Goal: Check status: Check status

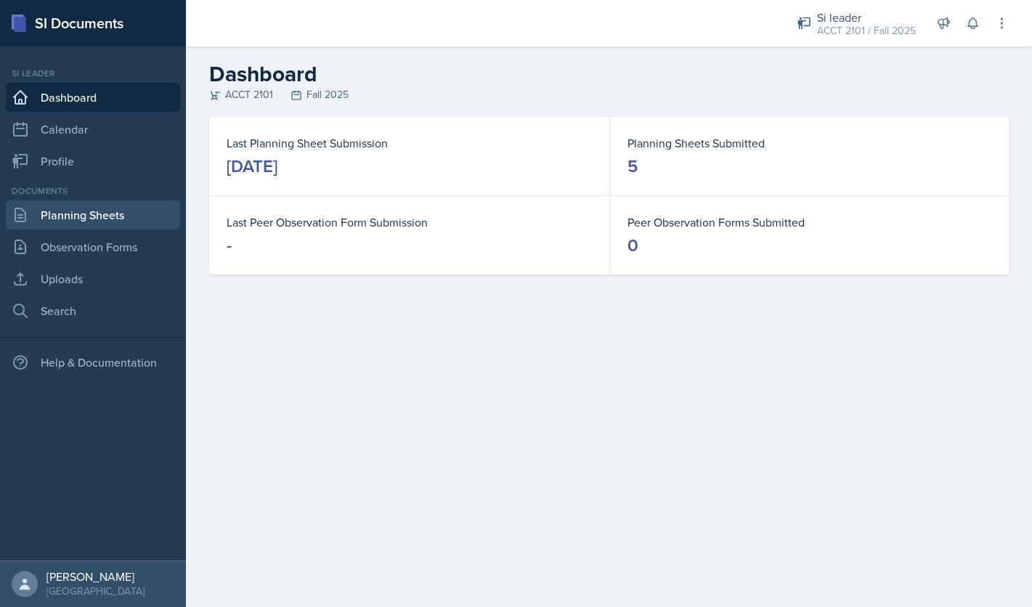
click at [126, 227] on link "Planning Sheets" at bounding box center [93, 214] width 174 height 29
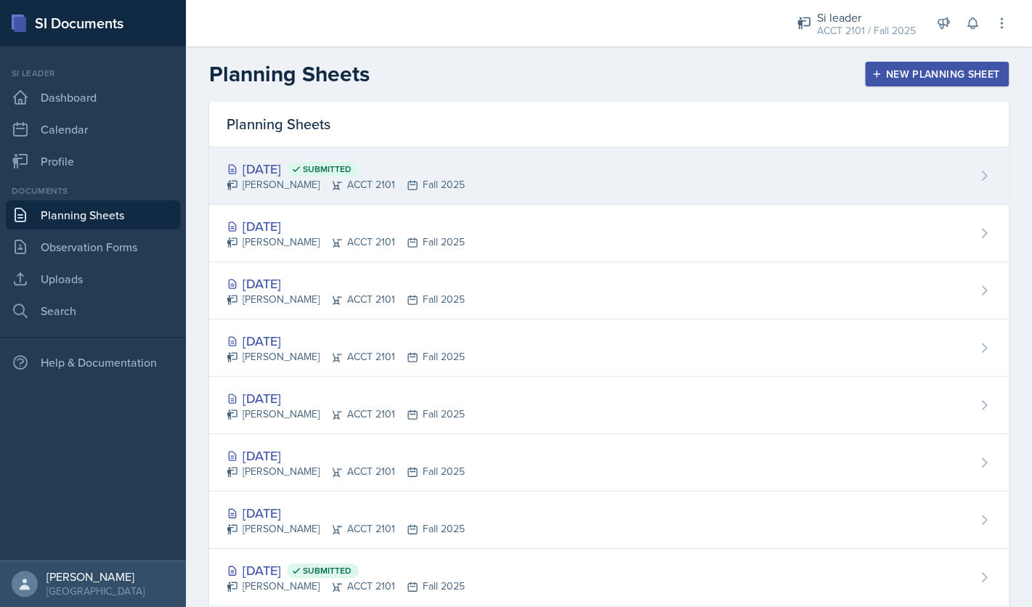
click at [323, 171] on div "[DATE] Submitted" at bounding box center [346, 169] width 238 height 20
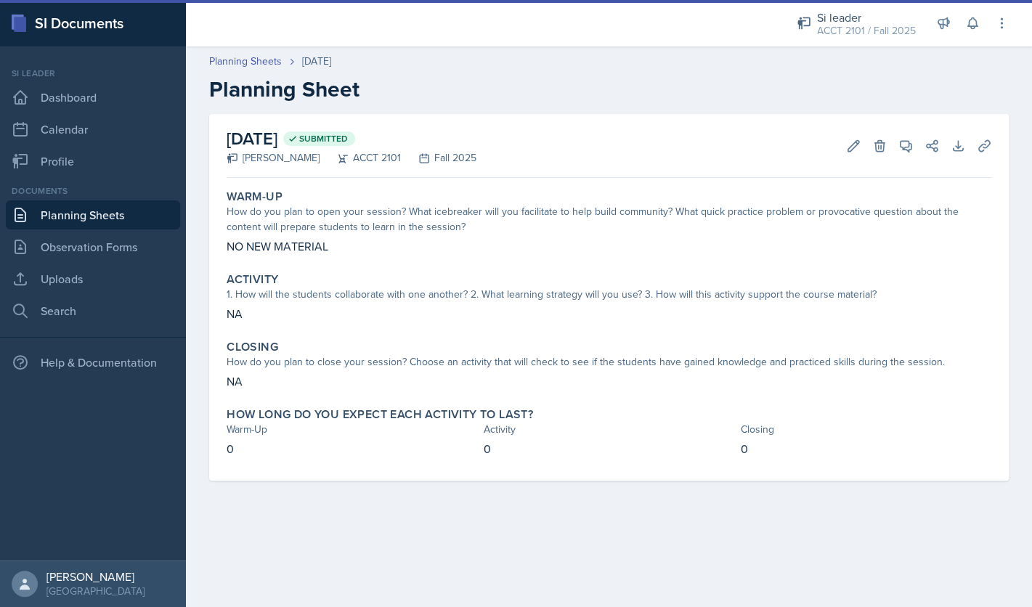
click at [123, 217] on link "Planning Sheets" at bounding box center [93, 214] width 174 height 29
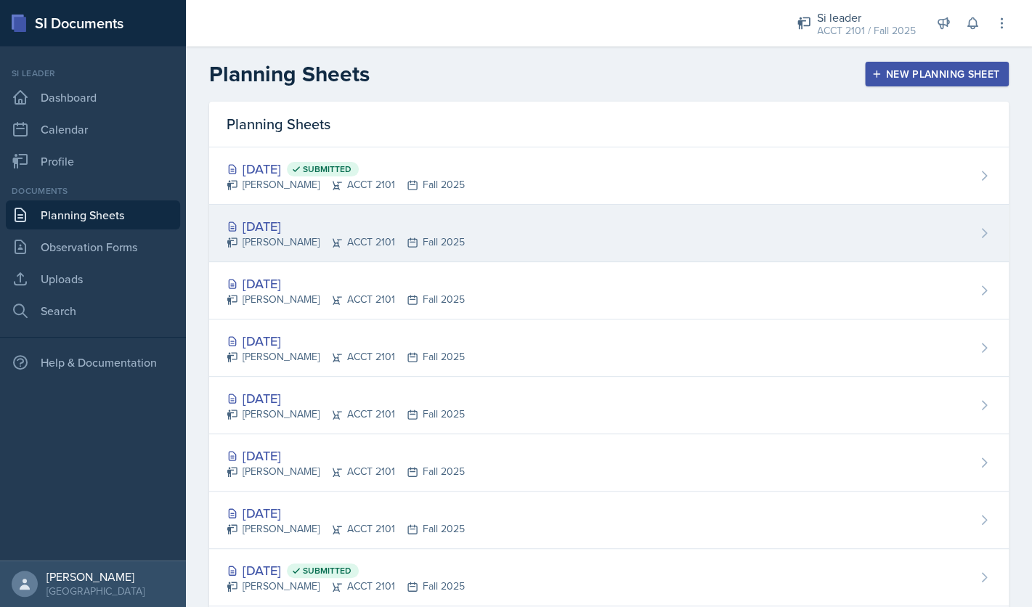
scroll to position [263, 0]
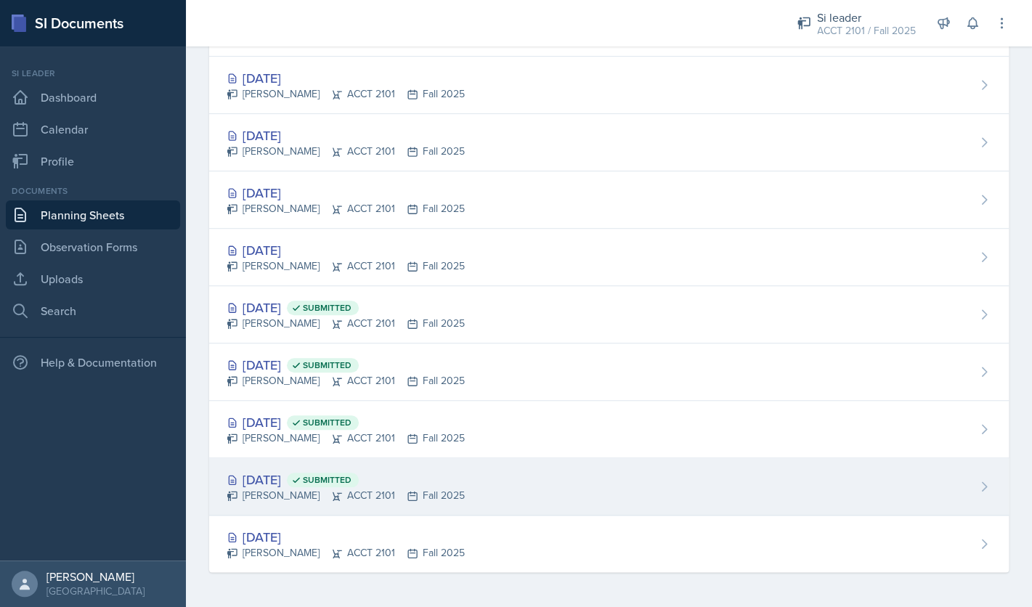
click at [277, 480] on div "[DATE] Submitted" at bounding box center [346, 480] width 238 height 20
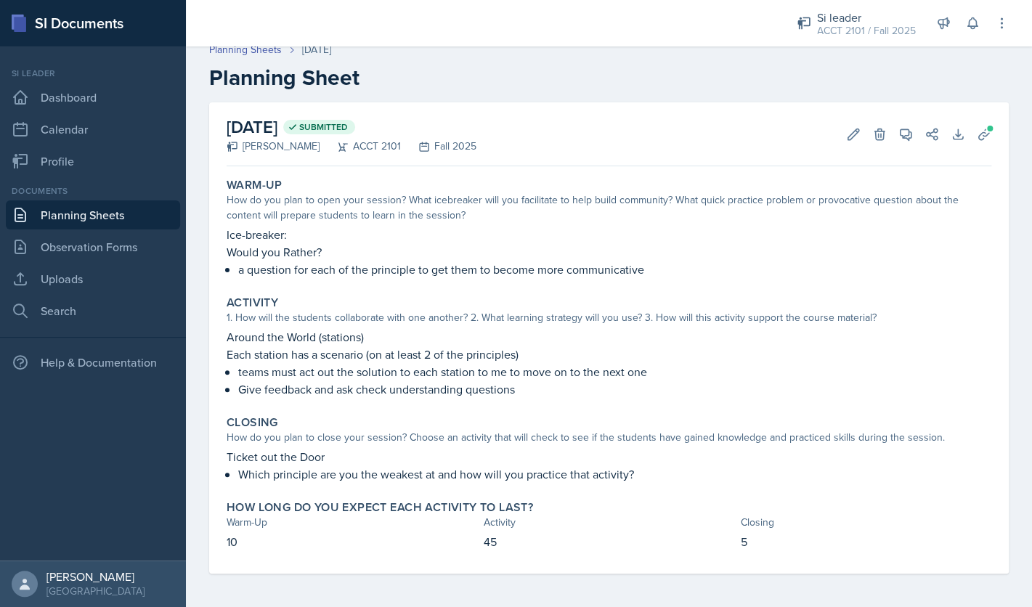
scroll to position [12, 0]
click at [243, 58] on div "Planning Sheets [DATE] Planning Sheet" at bounding box center [609, 65] width 846 height 49
click at [234, 49] on link "Planning Sheets" at bounding box center [245, 48] width 73 height 15
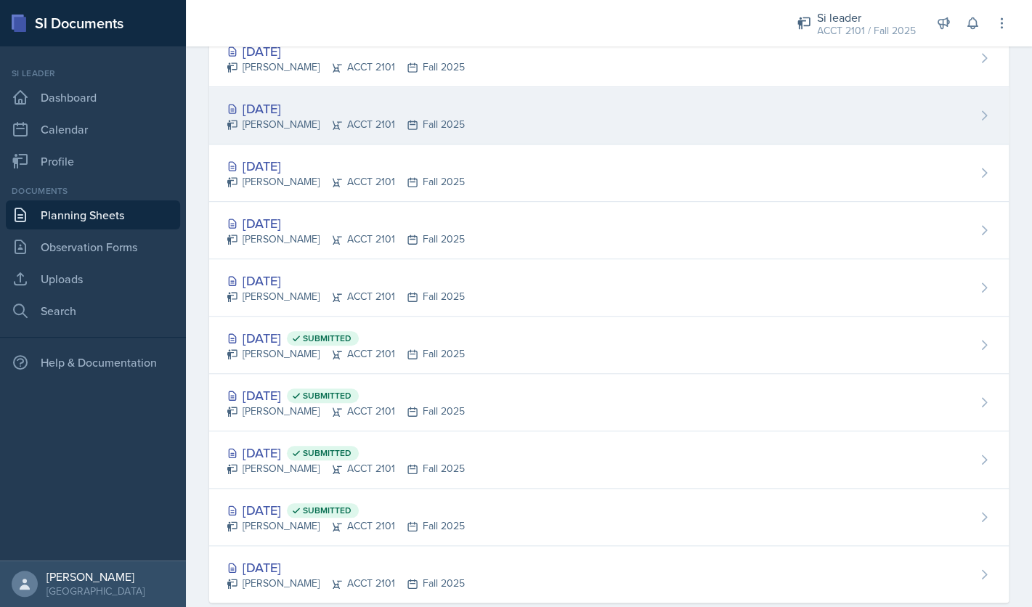
scroll to position [263, 0]
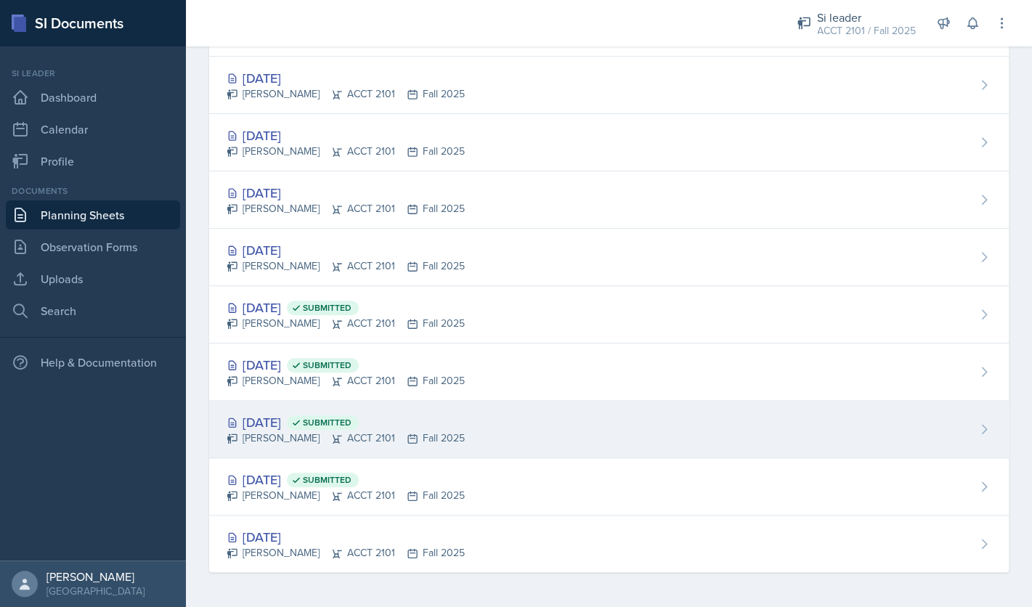
click at [296, 419] on div "[DATE] Submitted" at bounding box center [346, 423] width 238 height 20
